Goal: Task Accomplishment & Management: Use online tool/utility

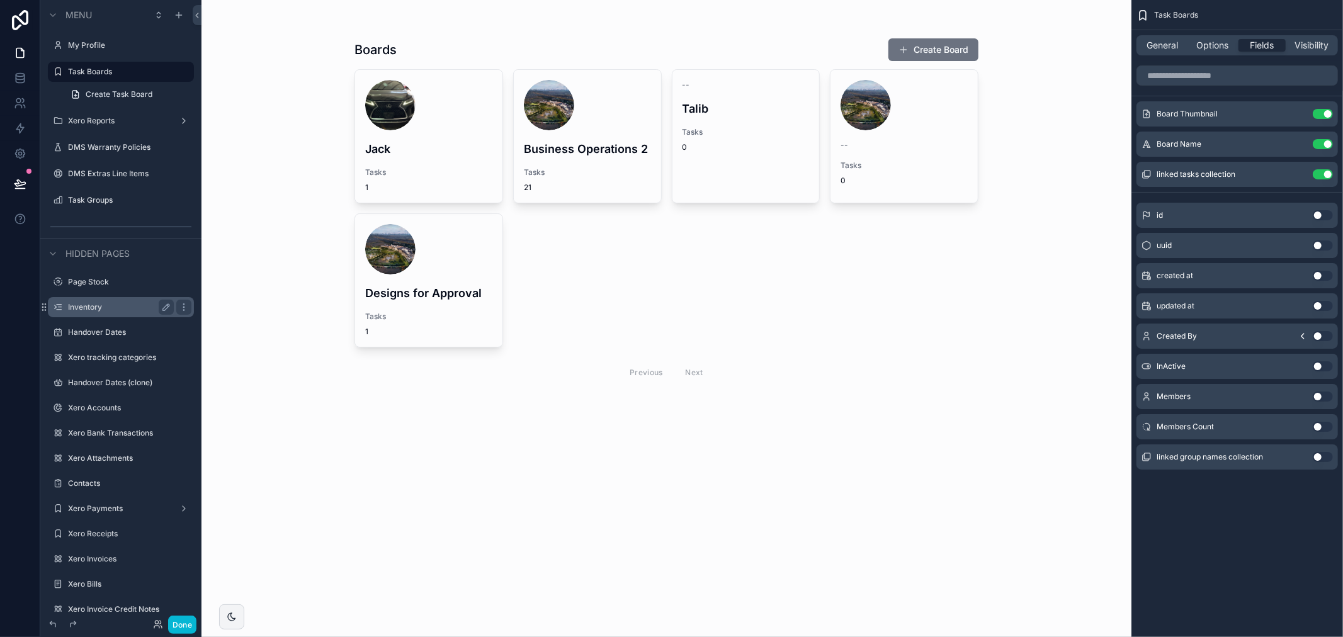
click at [128, 309] on label "Inventory" at bounding box center [118, 307] width 101 height 10
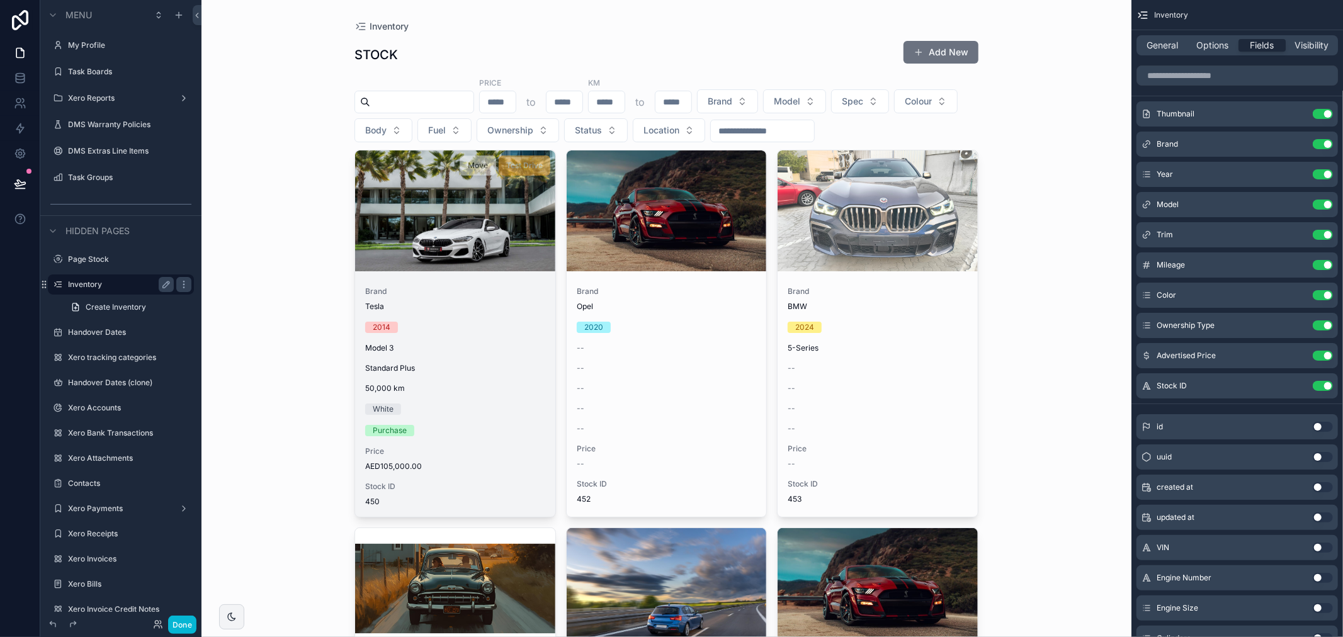
click at [443, 246] on div "scrollable content" at bounding box center [455, 210] width 200 height 121
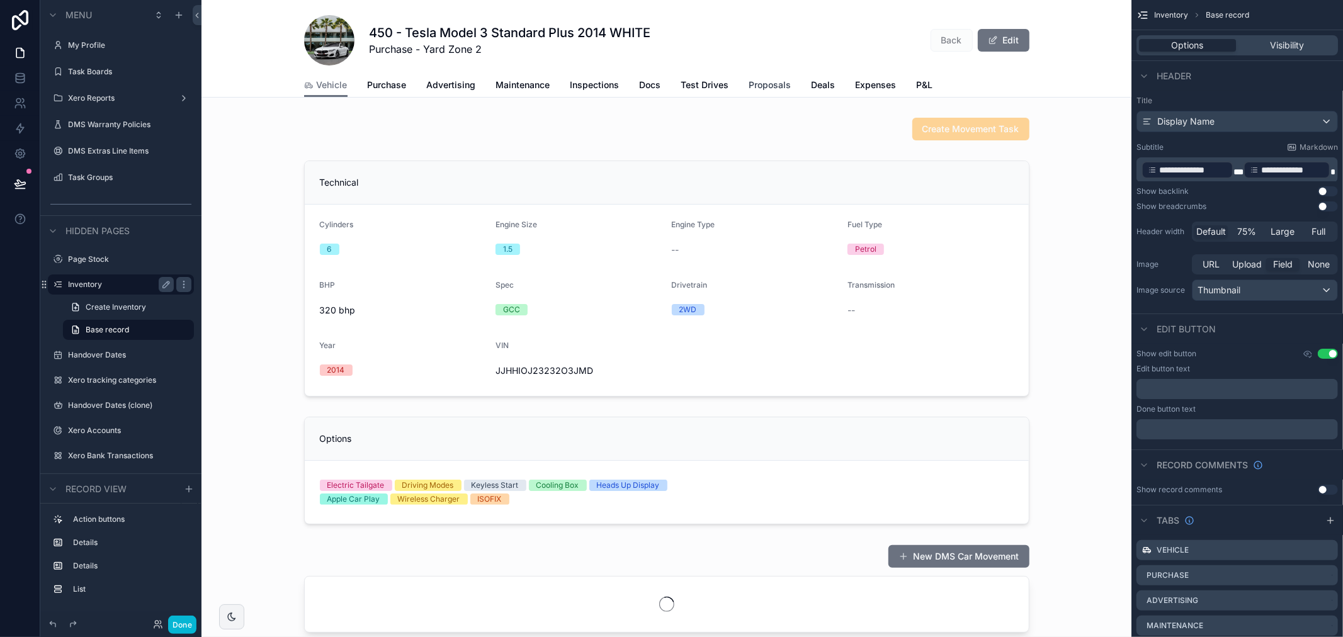
click at [769, 87] on span "Proposals" at bounding box center [770, 85] width 42 height 13
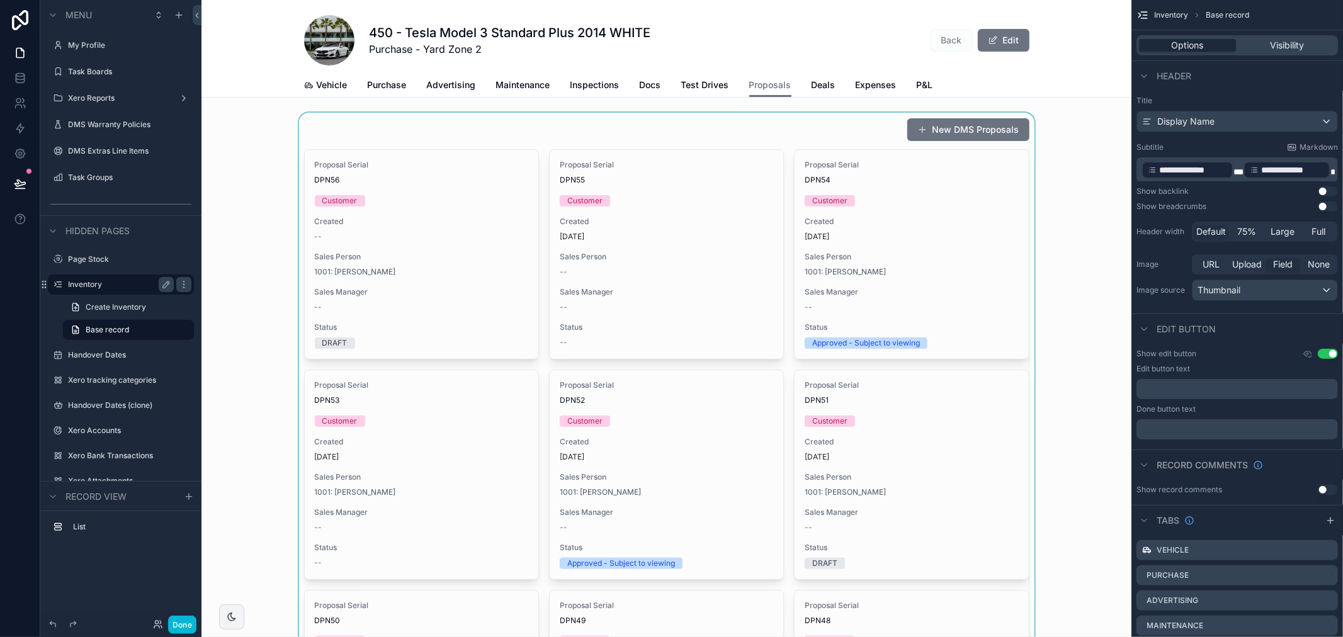
click at [490, 218] on div "scrollable content" at bounding box center [666, 588] width 930 height 951
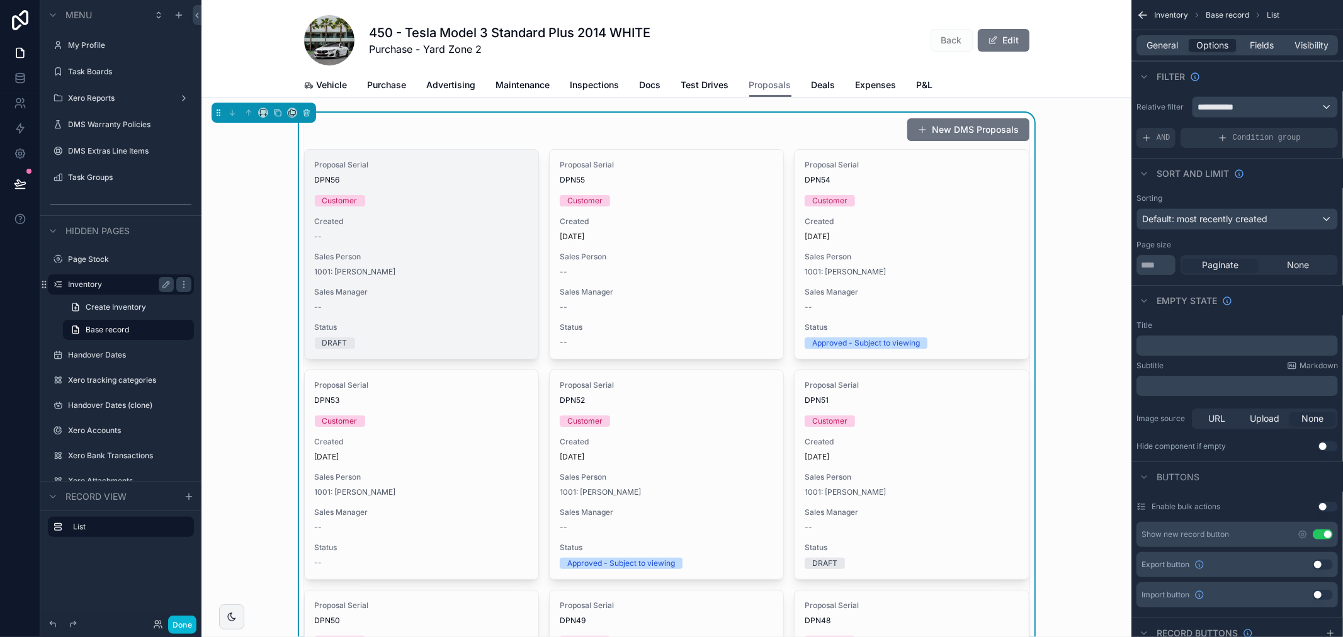
click at [529, 218] on div "Proposal Serial DPN56 Customer Created -- Sales Person 1001: [PERSON_NAME] Sale…" at bounding box center [422, 254] width 234 height 209
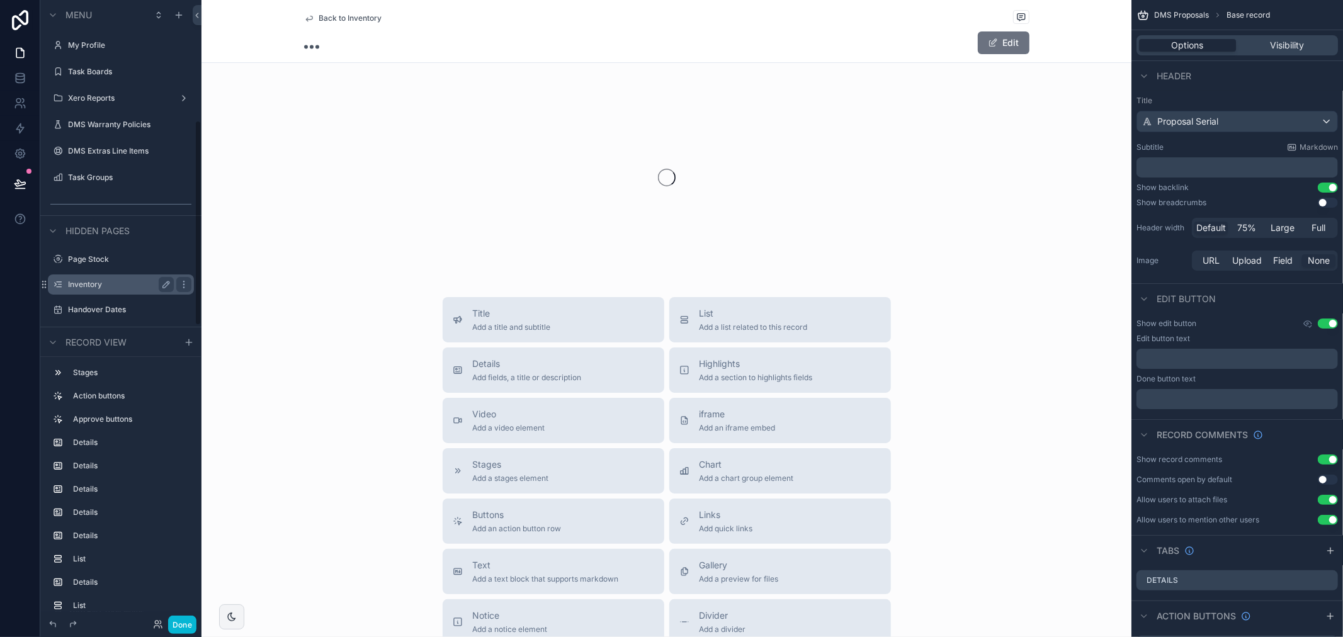
scroll to position [363, 0]
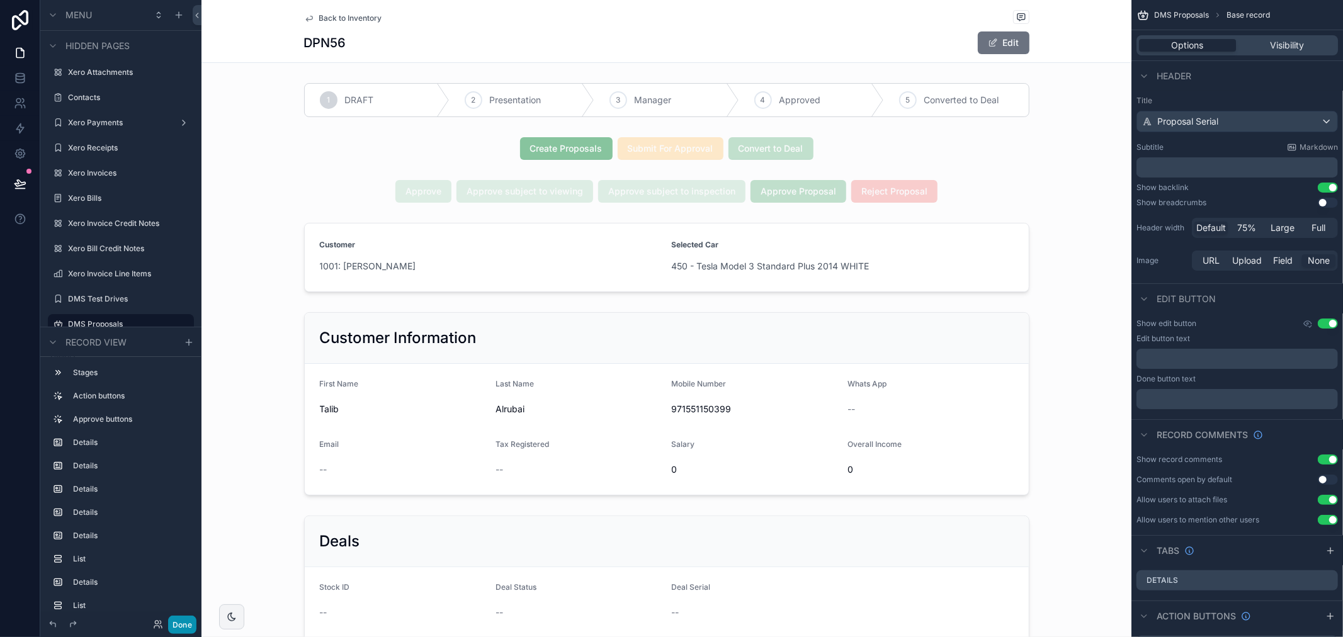
click at [190, 621] on button "Done" at bounding box center [182, 625] width 28 height 18
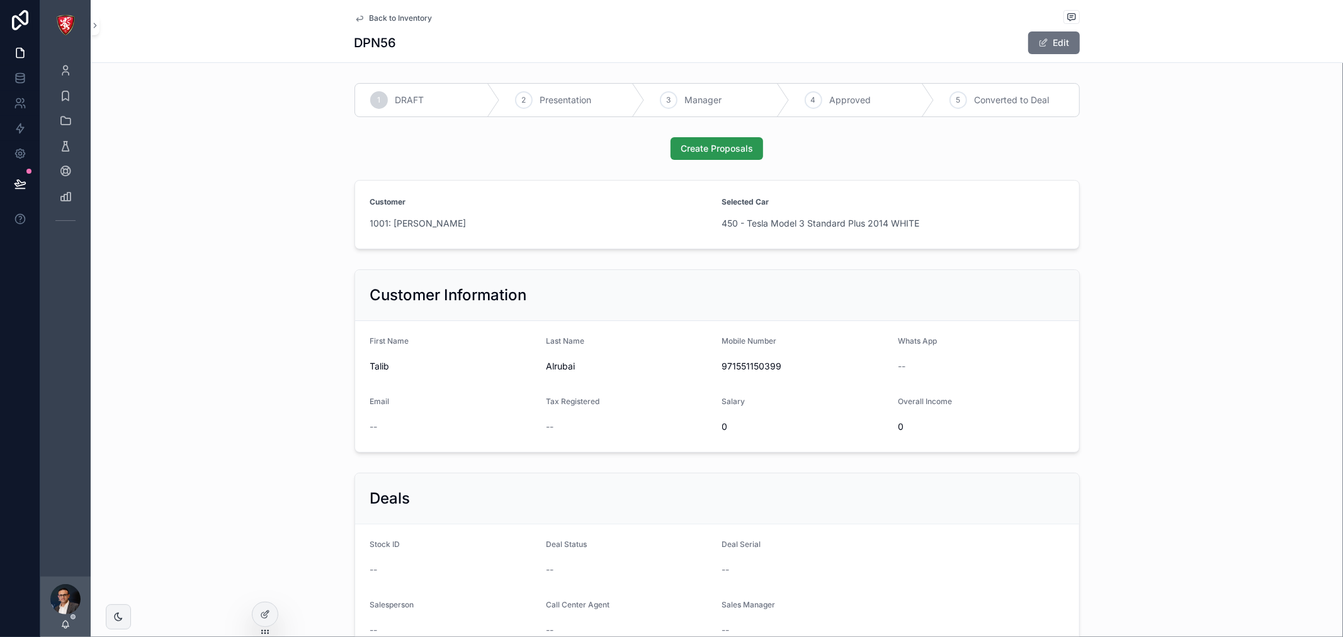
click at [710, 151] on span "Create Proposals" at bounding box center [716, 148] width 72 height 13
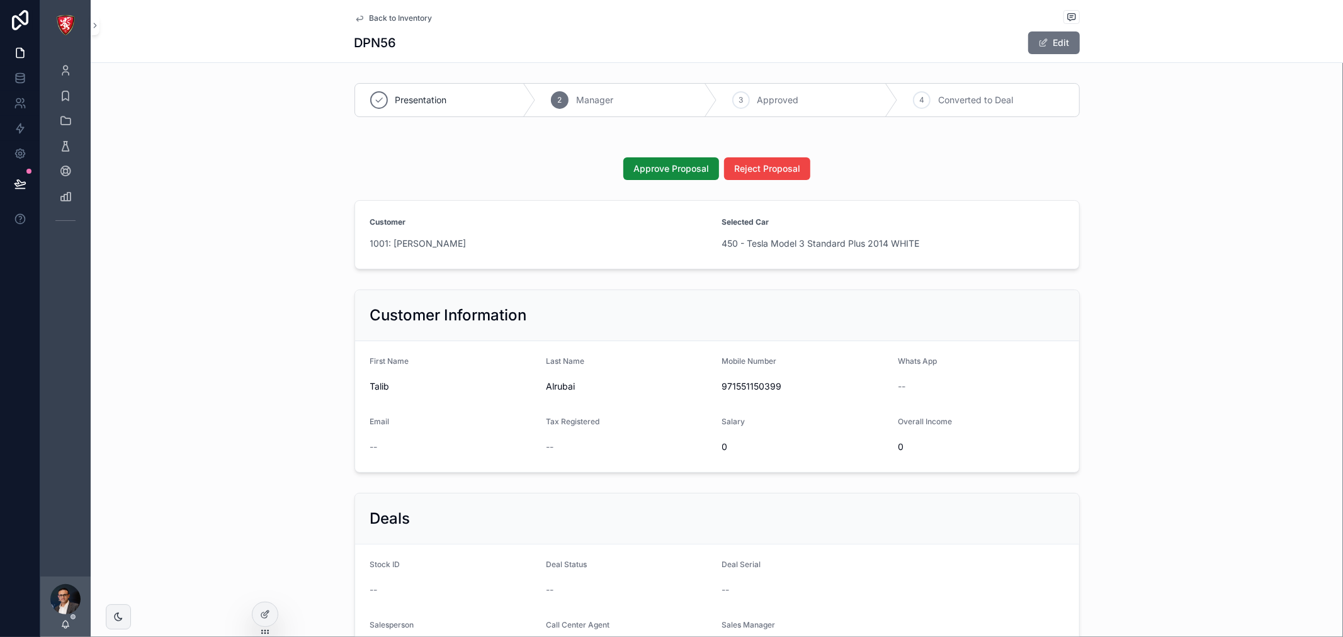
click at [384, 16] on span "Back to Inventory" at bounding box center [400, 18] width 63 height 10
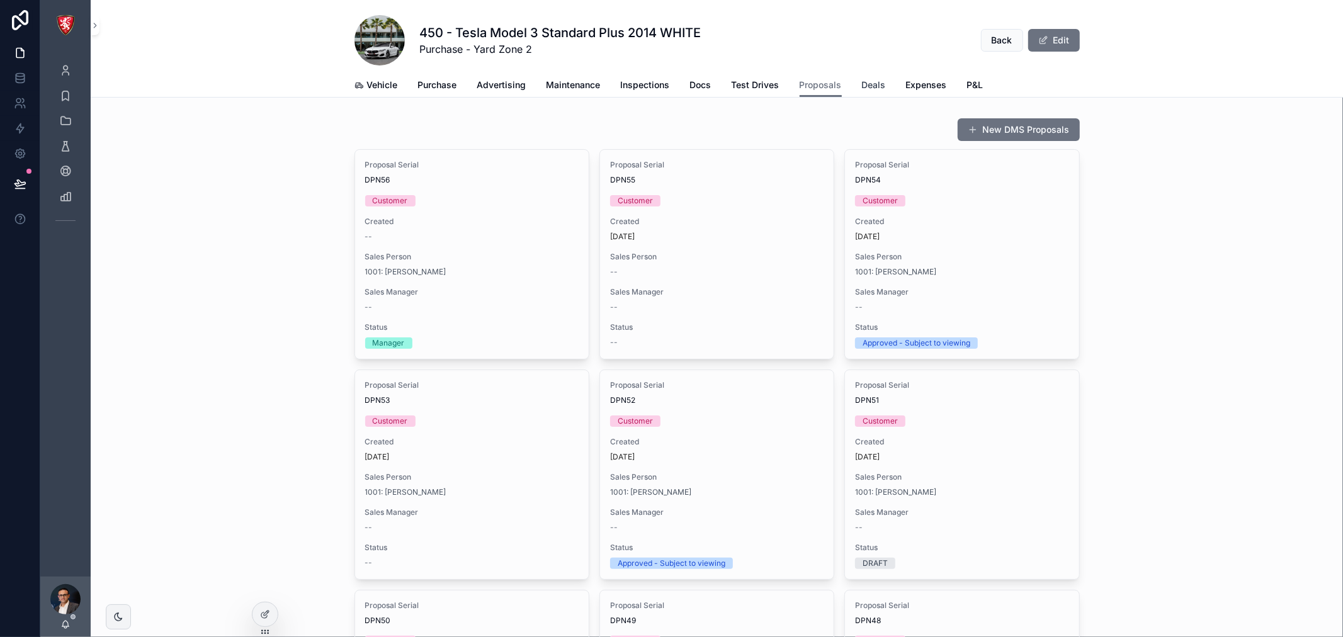
click at [874, 84] on span "Deals" at bounding box center [874, 85] width 24 height 13
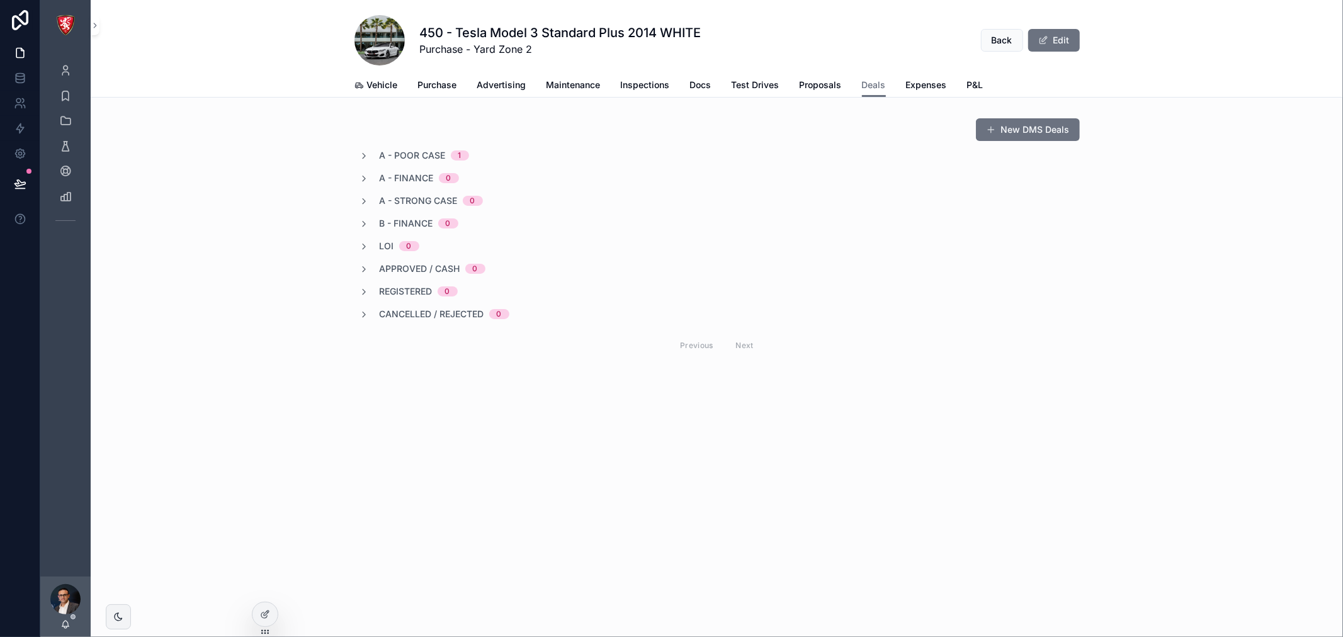
click at [429, 154] on span "A - POOR CASE" at bounding box center [413, 155] width 66 height 13
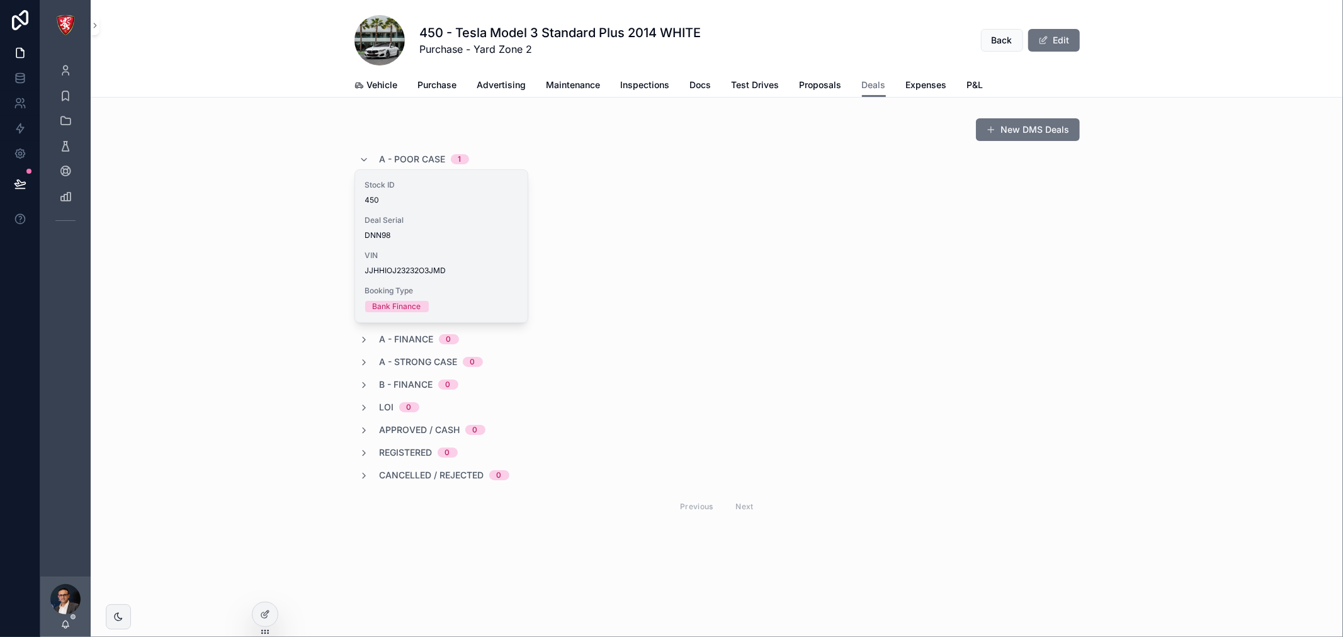
click at [441, 209] on div "Stock ID 450 Deal Serial DNN98 VIN JJHHIOJ23232O3JMD Booking Type Bank Finance" at bounding box center [441, 246] width 172 height 152
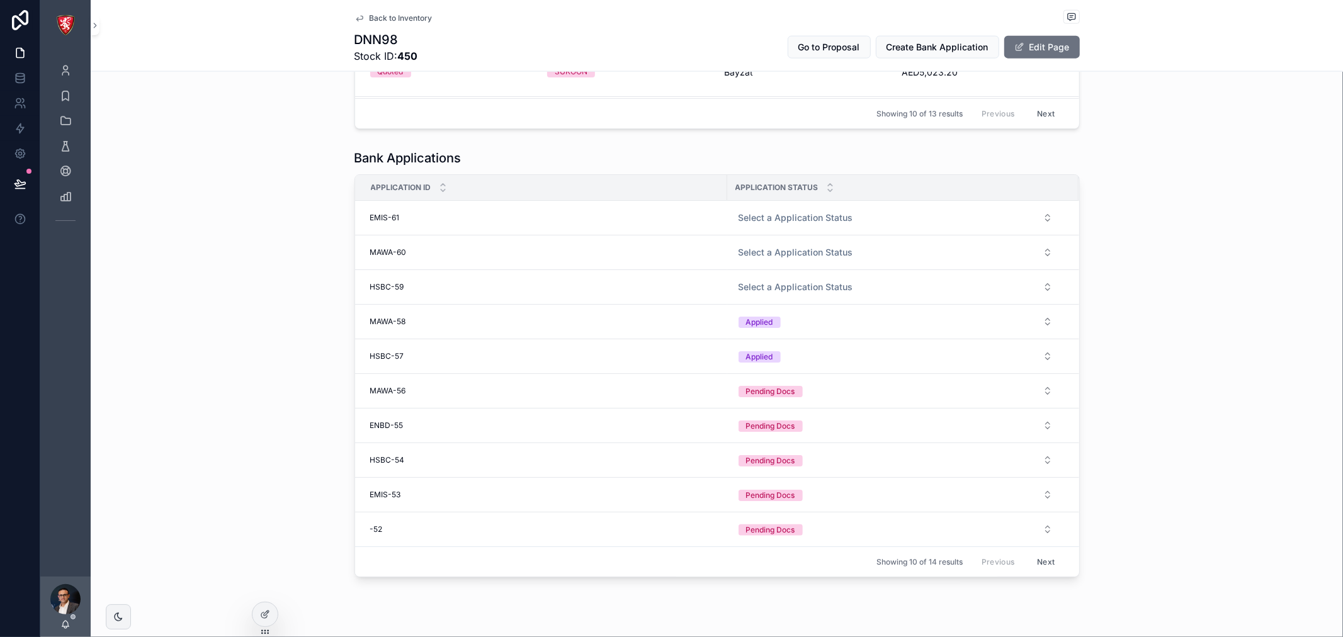
scroll to position [1418, 0]
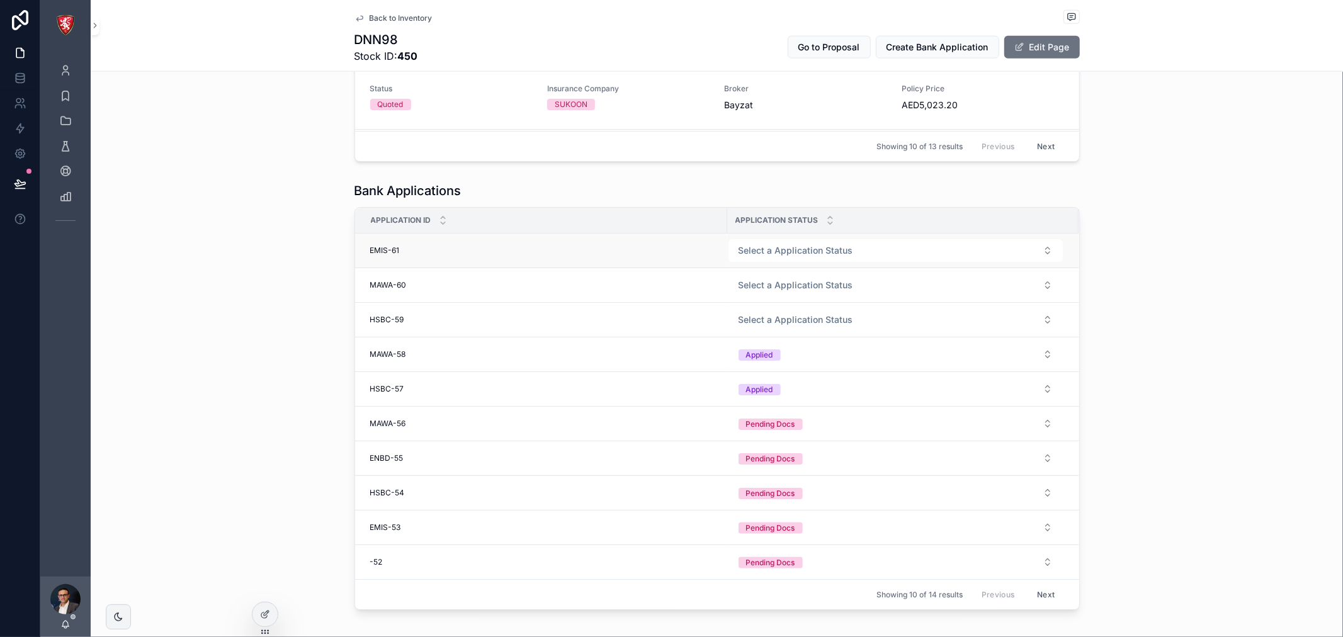
click at [406, 252] on div "EMIS-61 EMIS-61" at bounding box center [544, 250] width 349 height 10
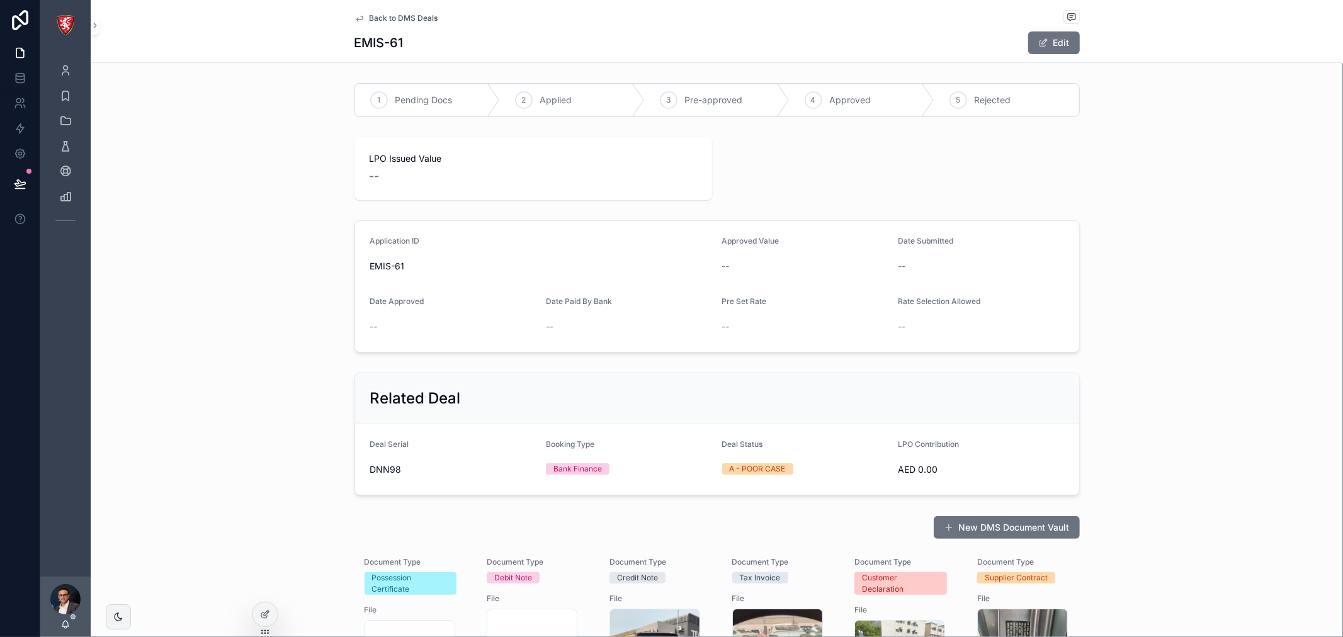
click at [417, 20] on span "Back to DMS Deals" at bounding box center [403, 18] width 69 height 10
